Goal: Information Seeking & Learning: Learn about a topic

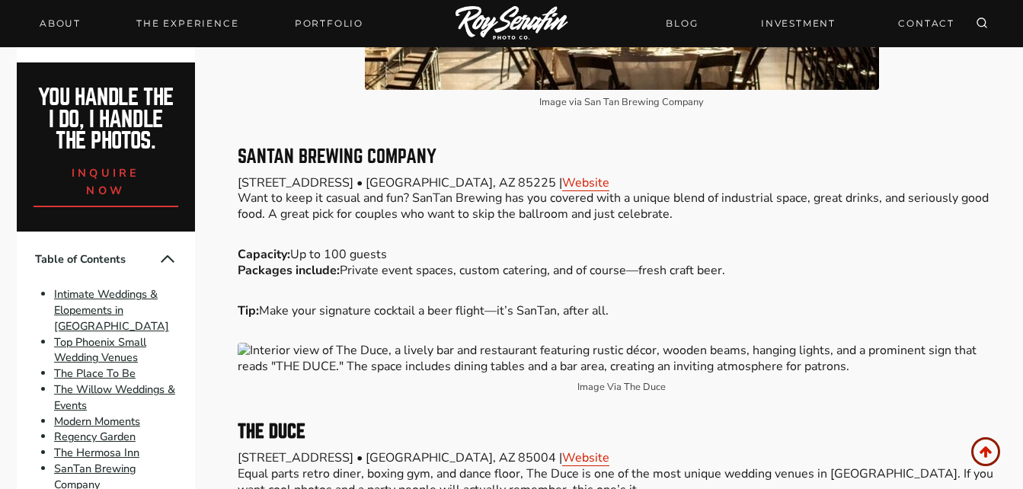
scroll to position [3187, 0]
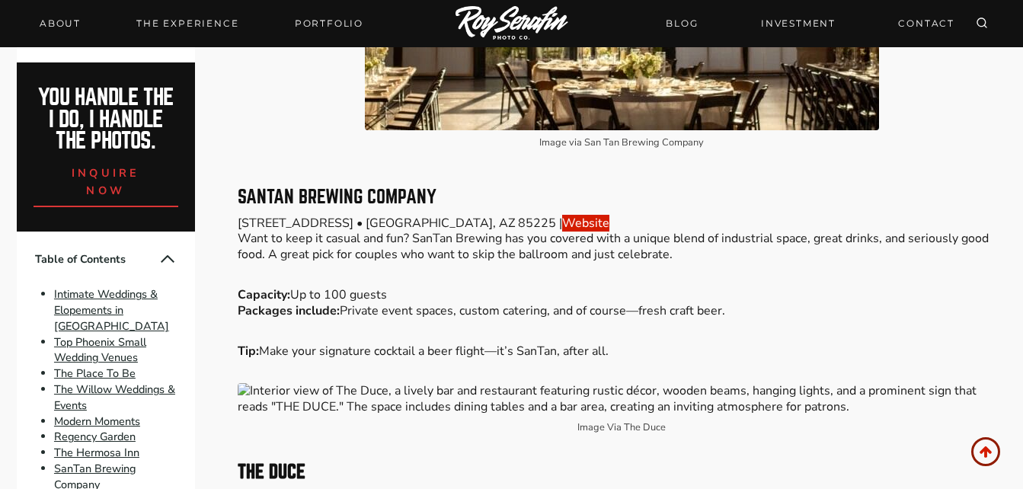
click at [562, 232] on link "Website" at bounding box center [585, 223] width 47 height 17
click at [562, 229] on link "Website" at bounding box center [585, 223] width 47 height 17
click at [562, 225] on link "Website" at bounding box center [585, 223] width 47 height 17
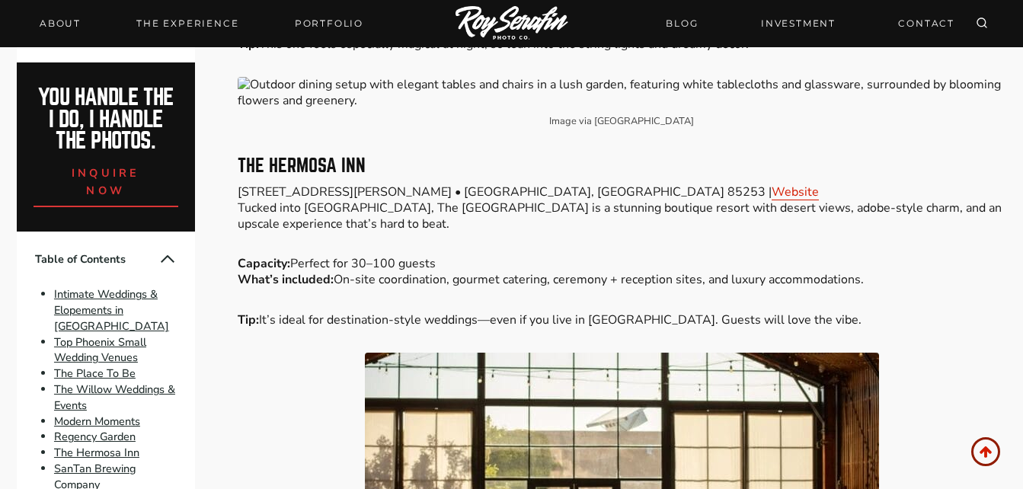
scroll to position [2669, 0]
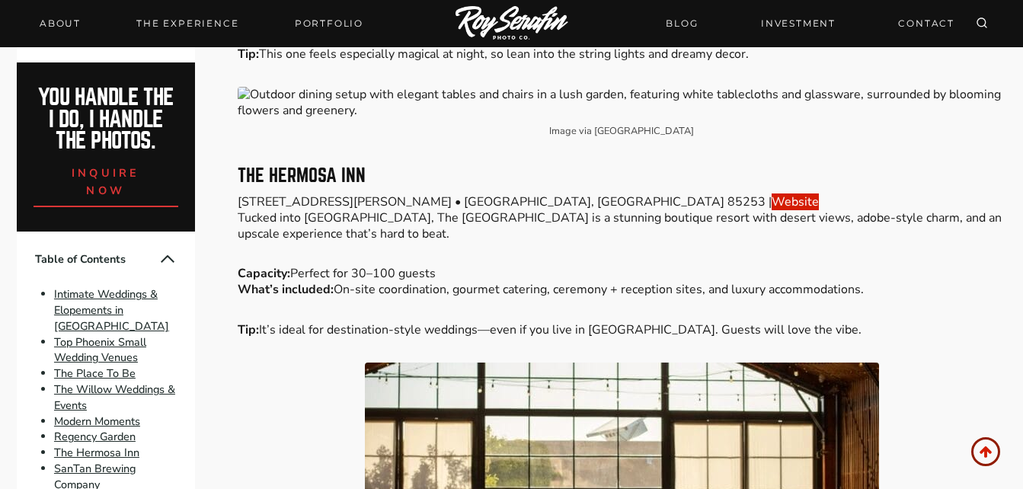
click at [772, 206] on link "Website" at bounding box center [795, 201] width 47 height 17
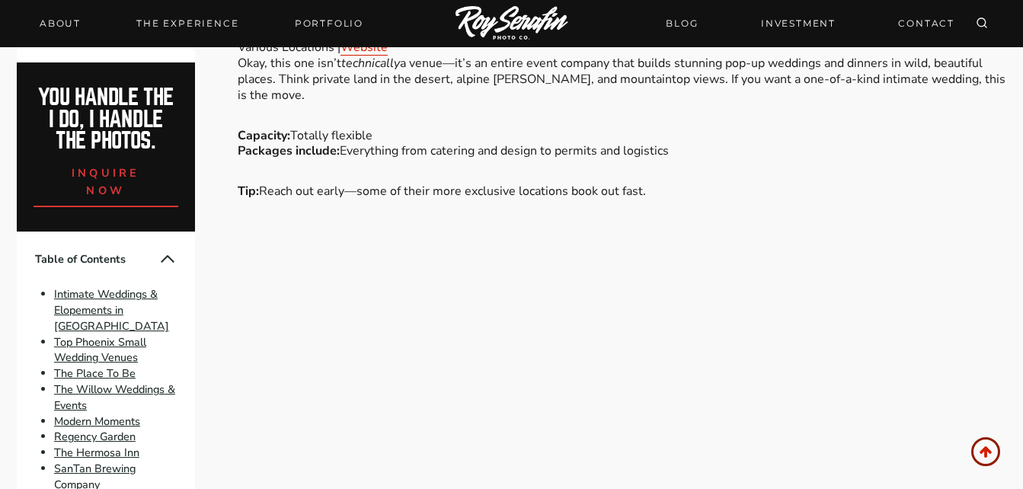
scroll to position [4891, 0]
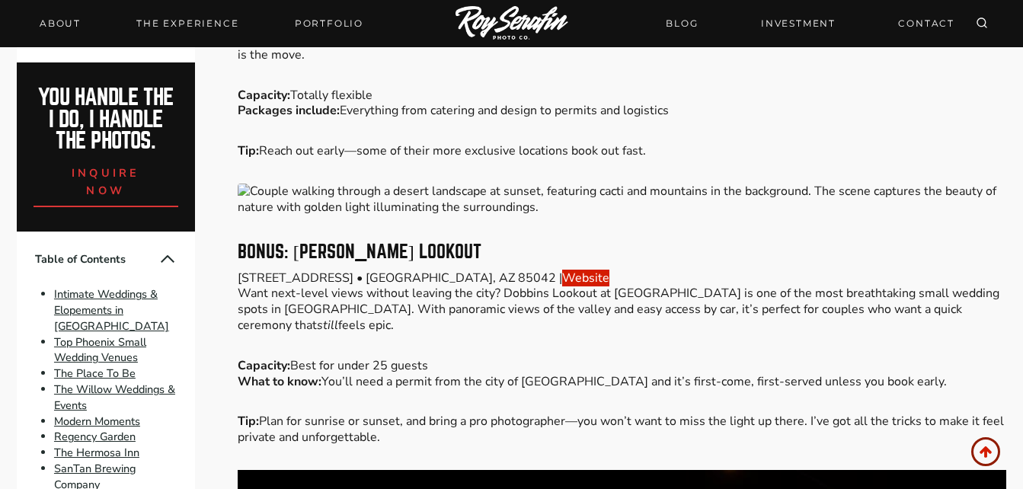
click at [562, 286] on link "Website" at bounding box center [585, 278] width 47 height 17
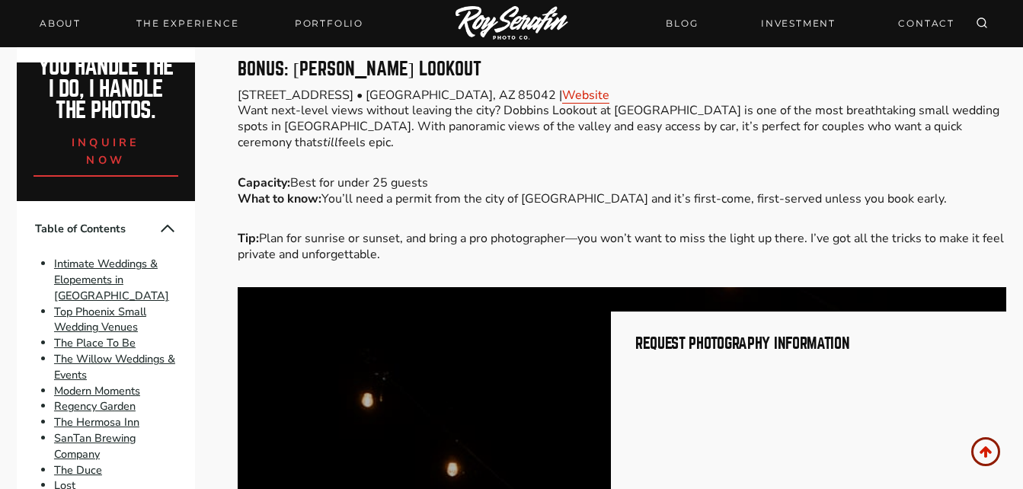
scroll to position [122, 0]
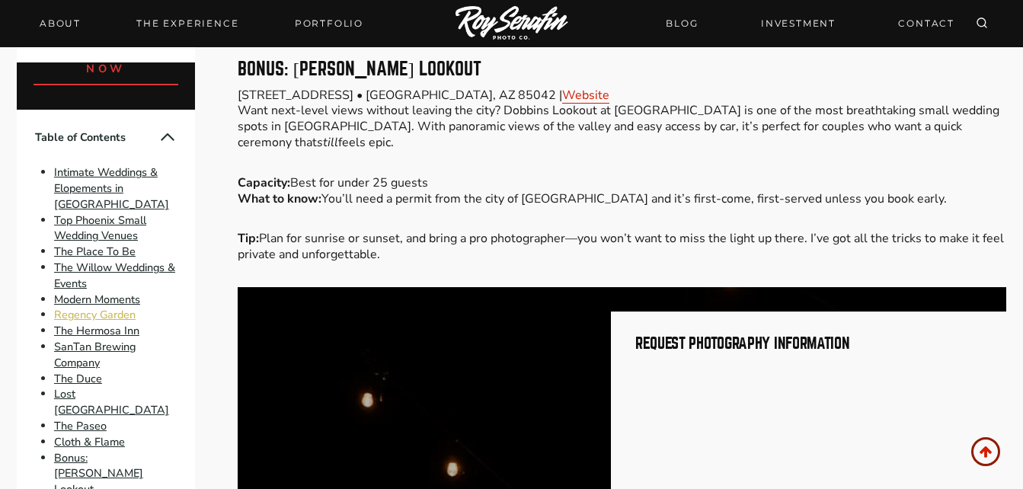
click at [82, 323] on link "Regency Garden" at bounding box center [95, 315] width 82 height 15
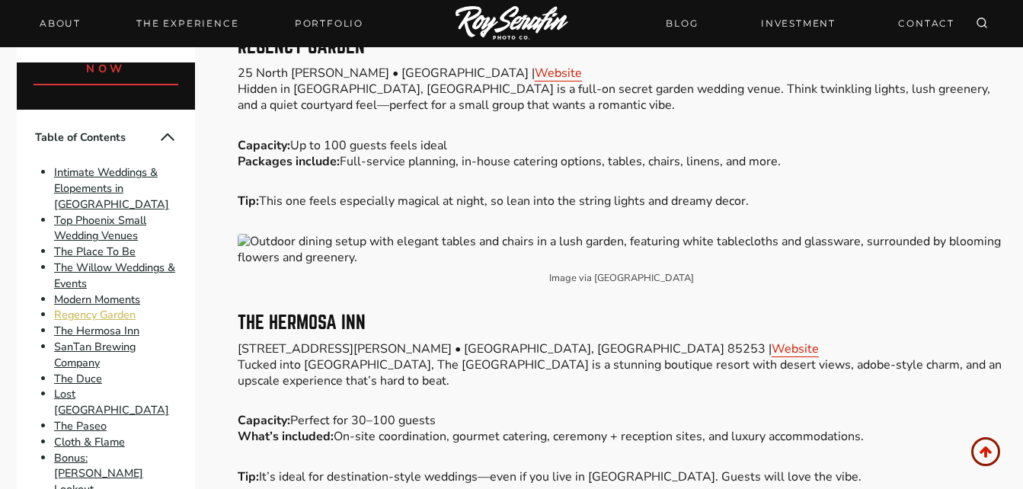
scroll to position [2519, 0]
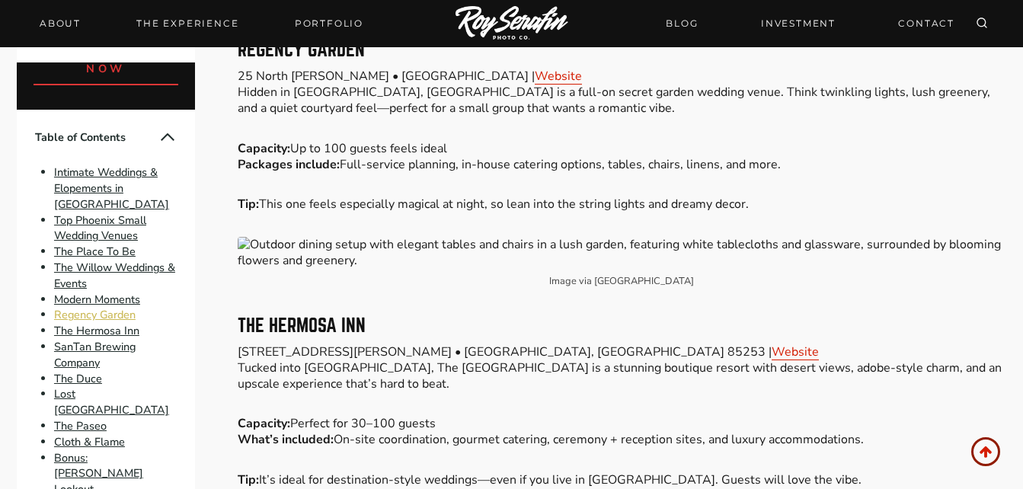
click at [82, 323] on link "Regency Garden" at bounding box center [95, 315] width 82 height 15
click at [535, 84] on link "Website" at bounding box center [558, 76] width 47 height 17
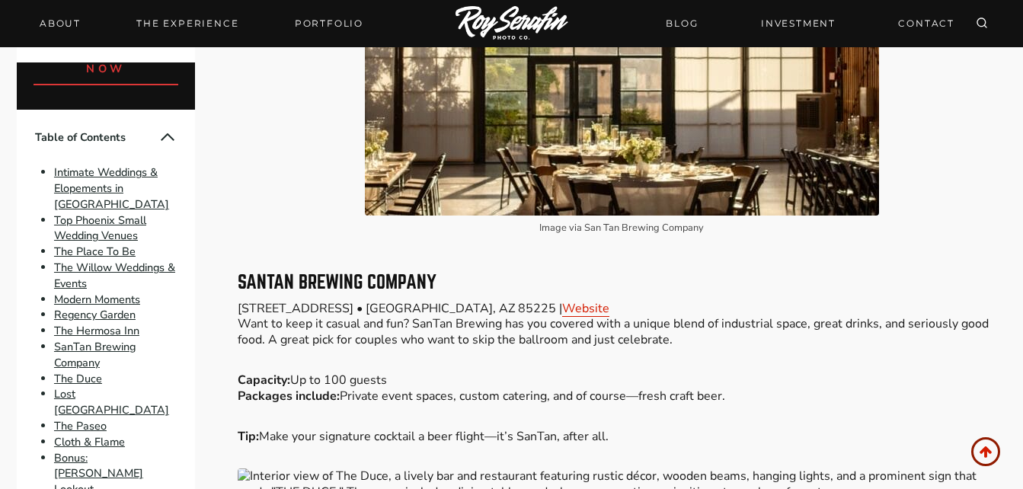
scroll to position [3128, 0]
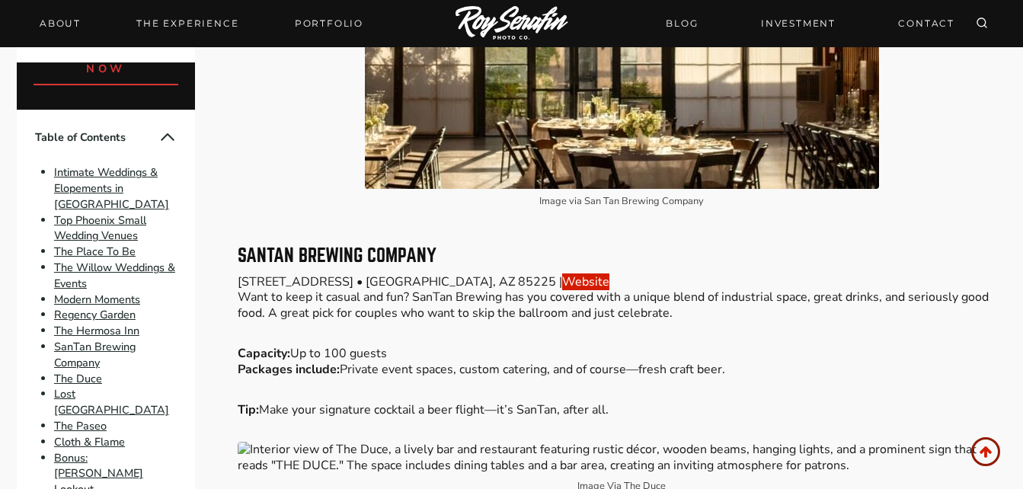
click at [562, 290] on link "Website" at bounding box center [585, 281] width 47 height 17
click at [121, 369] on link "SanTan Brewing Company" at bounding box center [95, 354] width 82 height 31
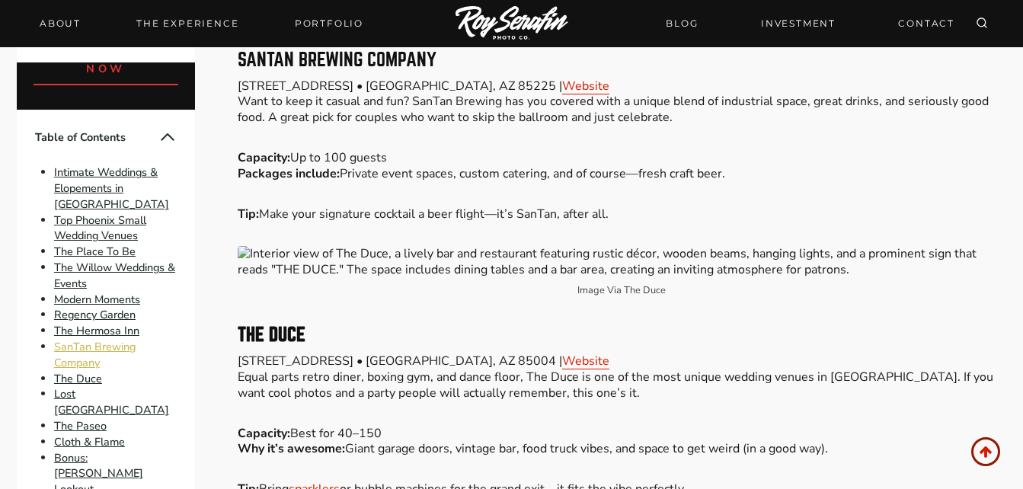
scroll to position [3333, 0]
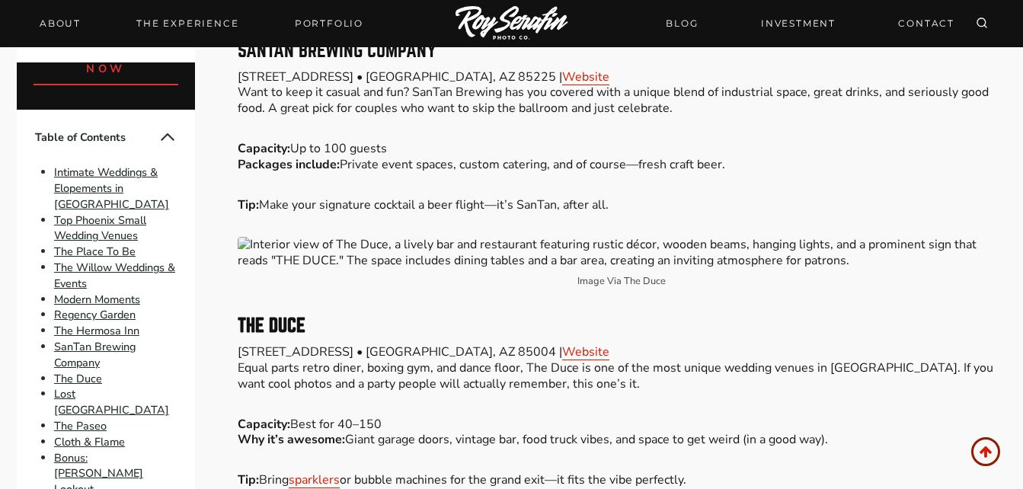
click at [480, 91] on p "[STREET_ADDRESS] • [GEOGRAPHIC_DATA] | Website Want to keep it casual and fun? …" at bounding box center [622, 92] width 769 height 47
click at [562, 82] on link "Website" at bounding box center [585, 77] width 47 height 17
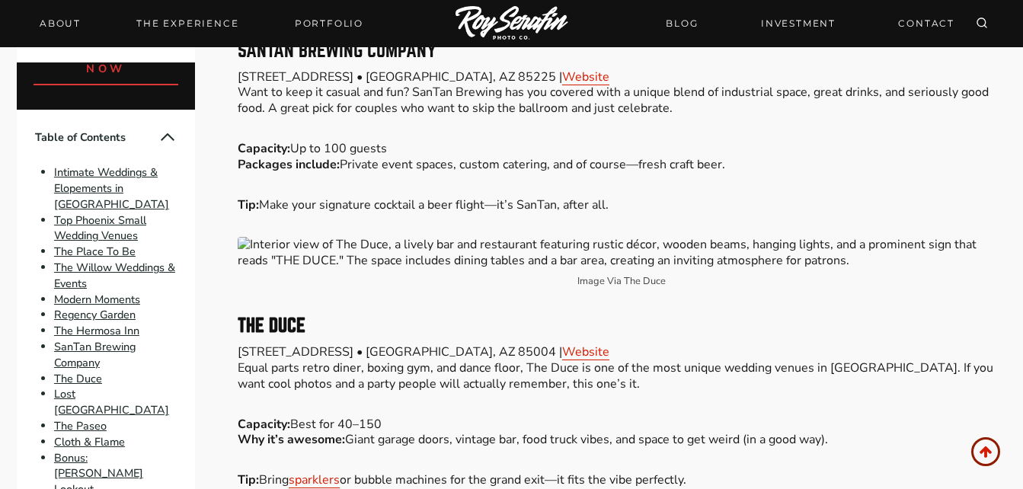
click at [840, 128] on div "Please Share: Are you planning a micro wedding or intimate celebration in [GEOG…" at bounding box center [622, 144] width 769 height 5804
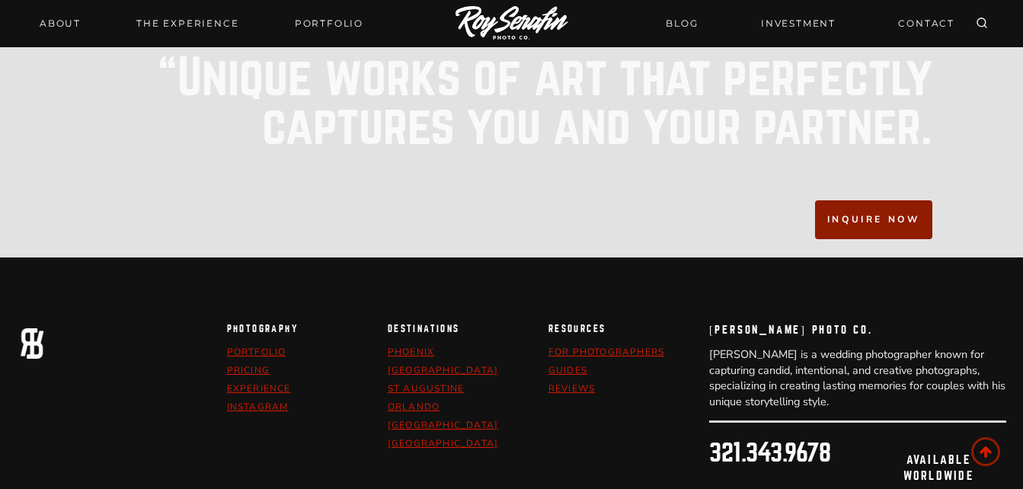
scroll to position [7478, 0]
